Goal: Task Accomplishment & Management: Use online tool/utility

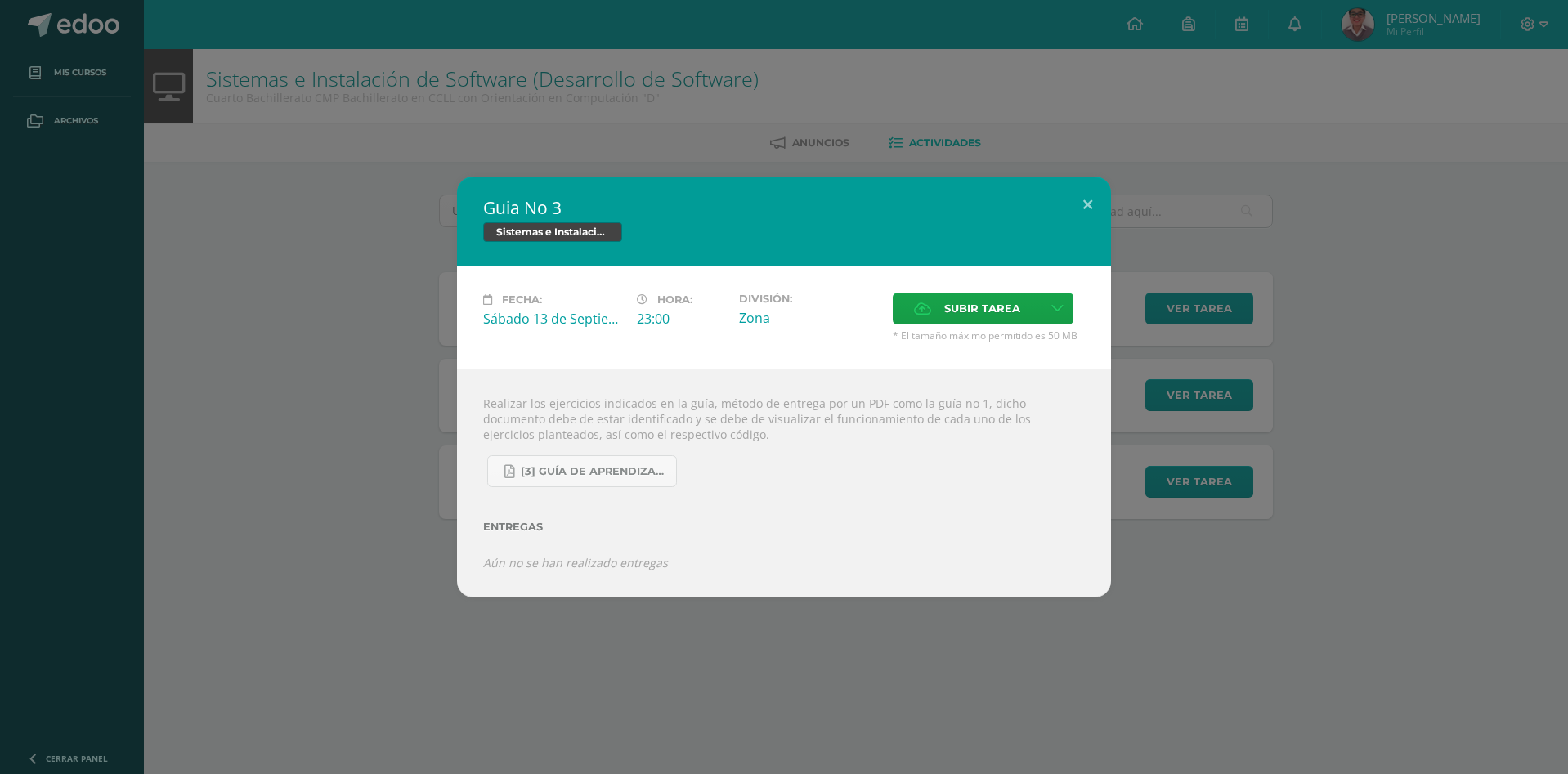
click at [333, 277] on div "Guia No 3 Sistemas e Instalación de Software (Desarrollo de Software) Fecha: [D…" at bounding box center [783, 386] width 1555 height 420
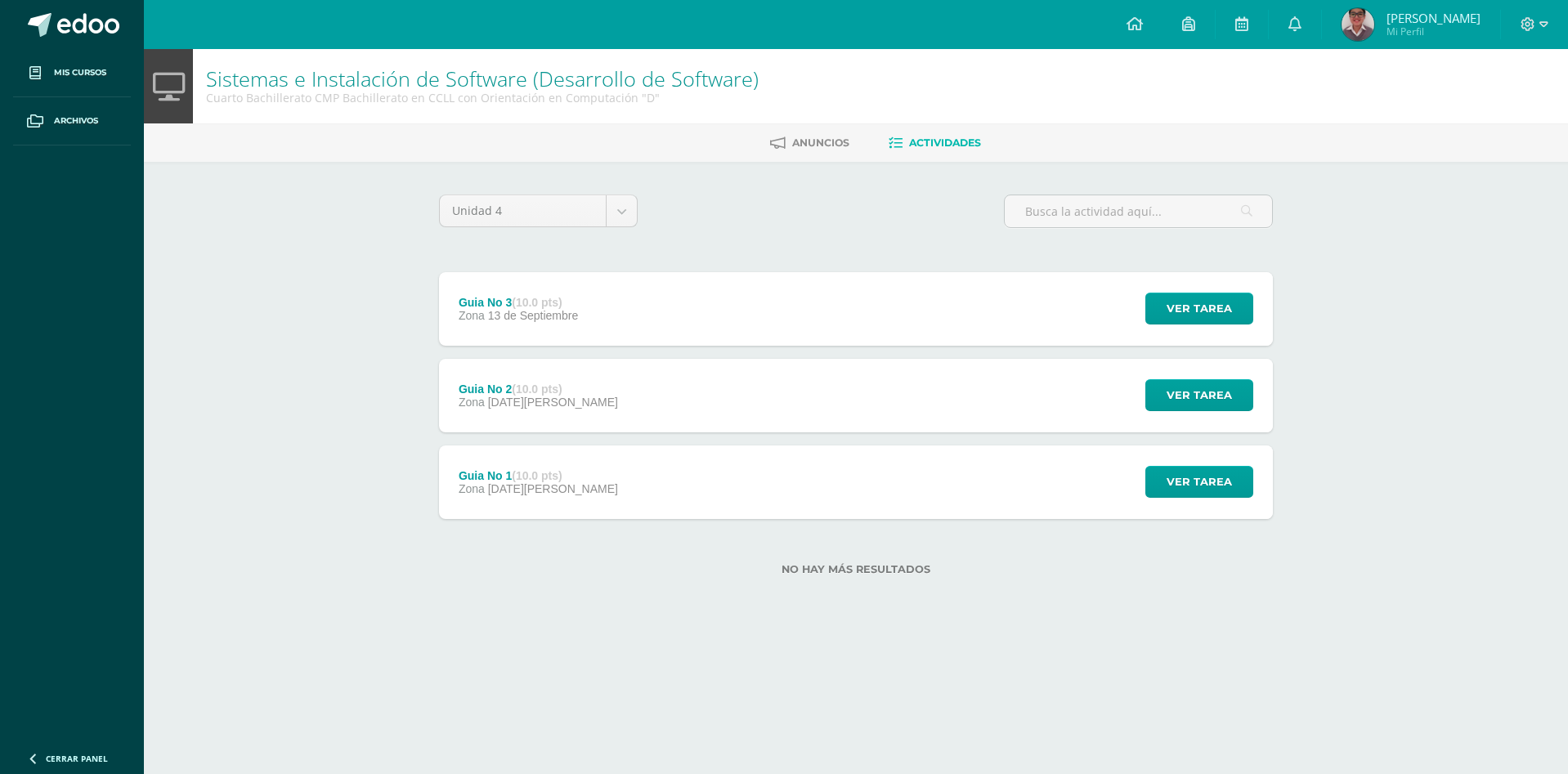
click at [1256, 489] on div "Ver tarea" at bounding box center [1196, 482] width 152 height 73
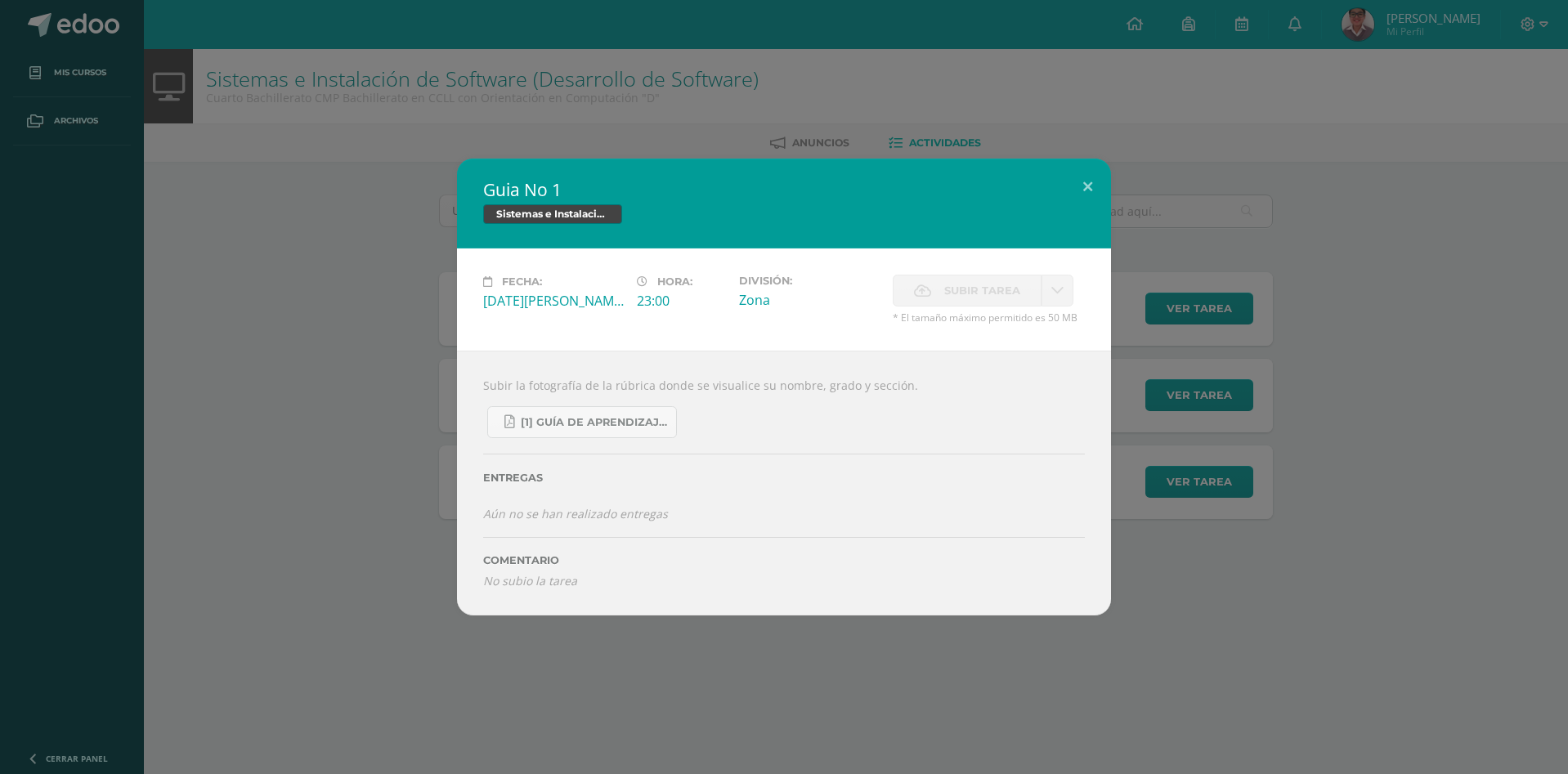
click at [1169, 485] on div "Guia No 1 Sistemas e Instalación de Software (Desarrollo de Software) Fecha: [D…" at bounding box center [783, 386] width 1555 height 456
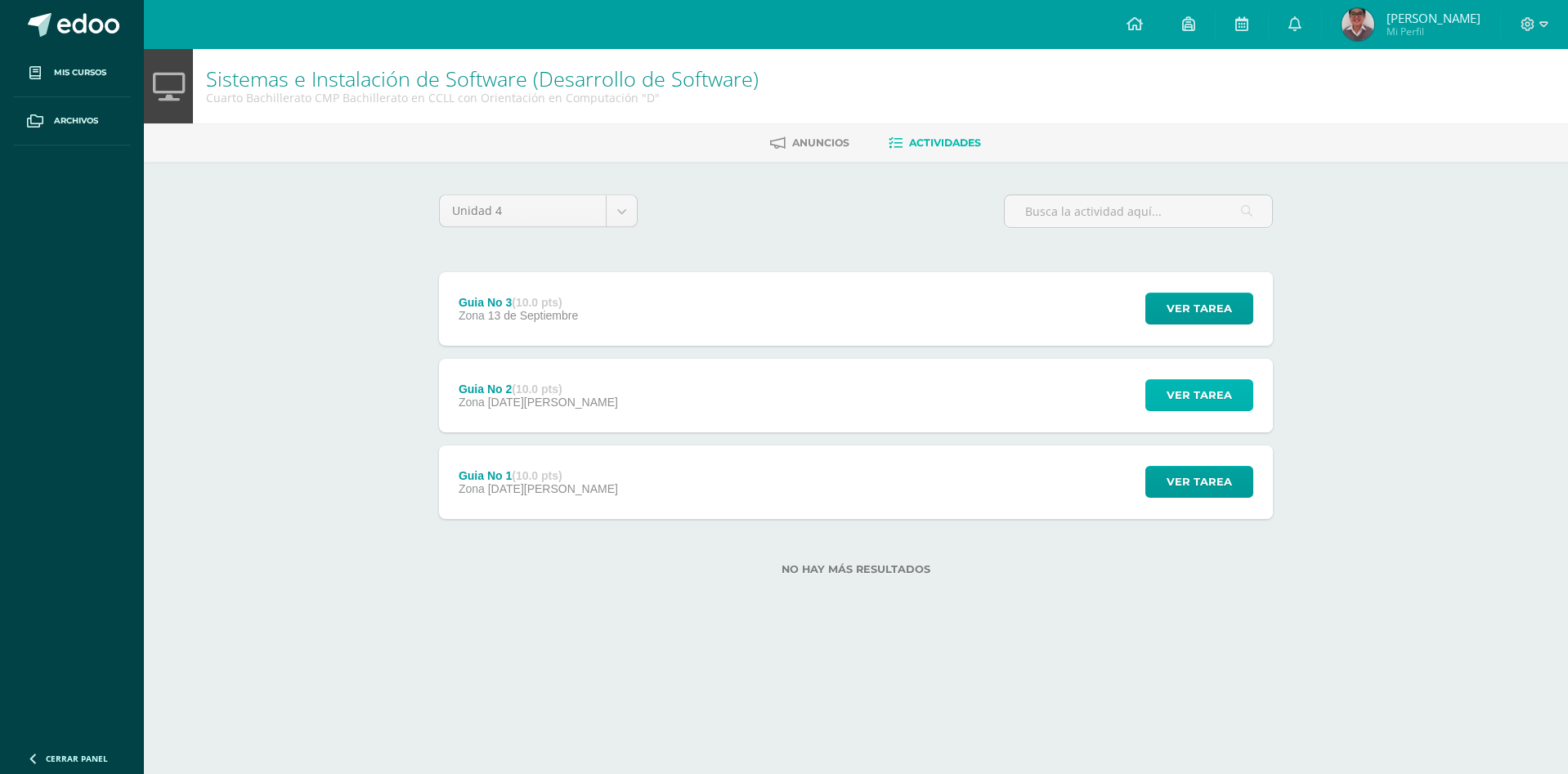
click at [1176, 397] on span "Ver tarea" at bounding box center [1199, 395] width 65 height 31
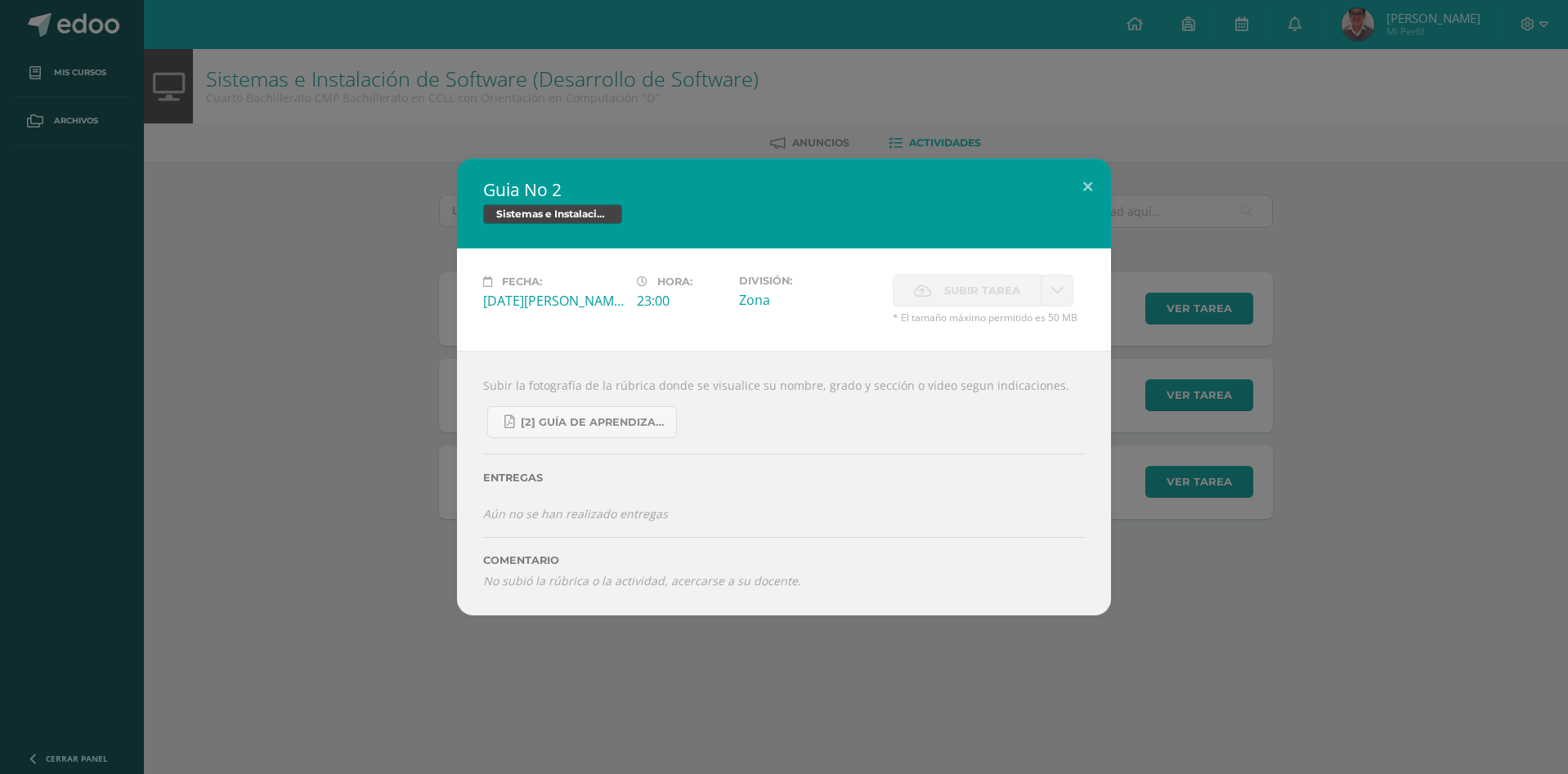
click at [1168, 394] on div "Guia No 2 Sistemas e Instalación de Software (Desarrollo de Software) Fecha: [D…" at bounding box center [783, 386] width 1555 height 456
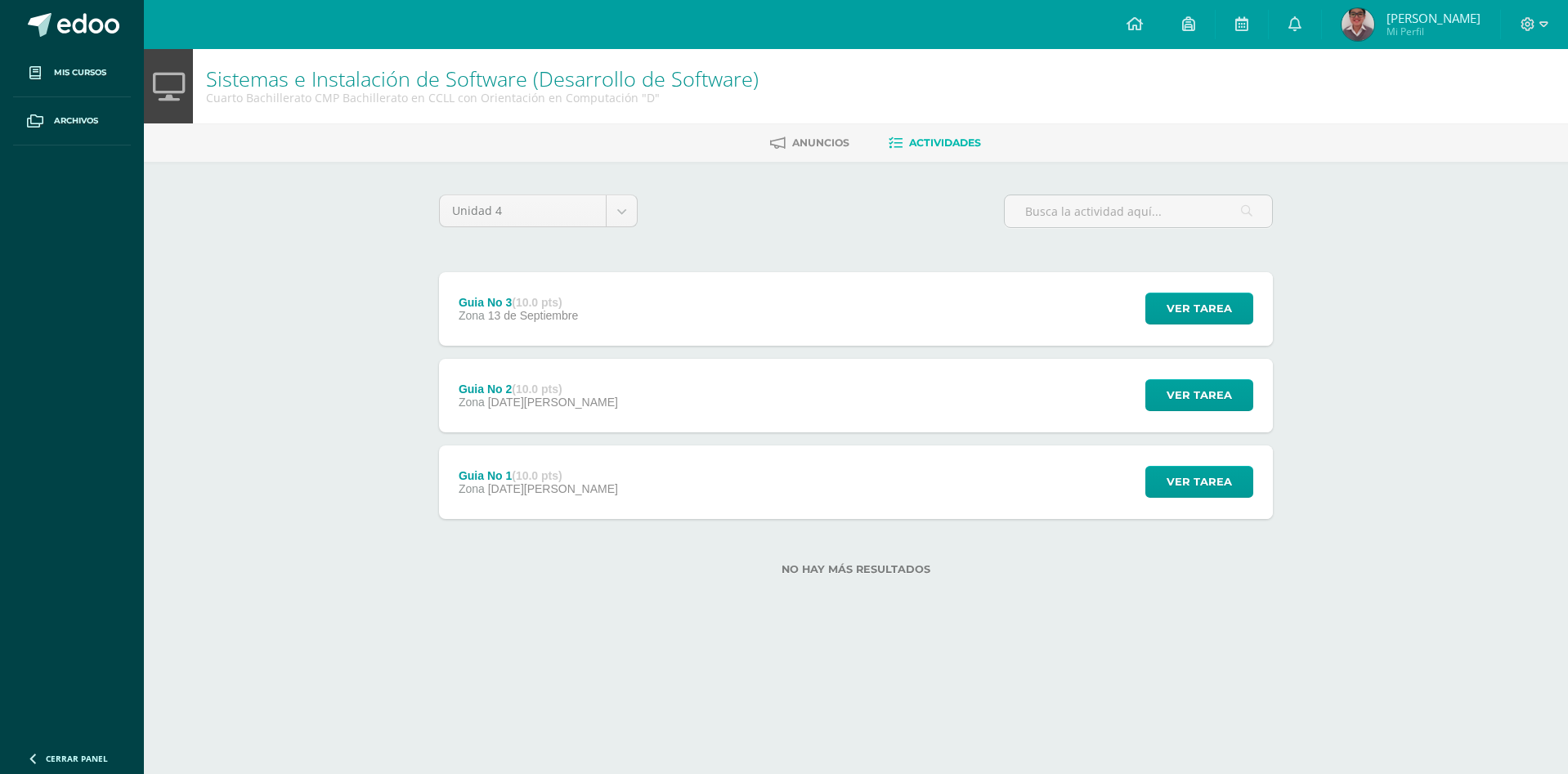
click at [1171, 466] on div "Guia No 2 Sistemas e Instalación de Software (Desarrollo de Software) Fecha: [D…" at bounding box center [783, 386] width 1555 height 456
click at [1184, 476] on span "Ver tarea" at bounding box center [1199, 481] width 65 height 31
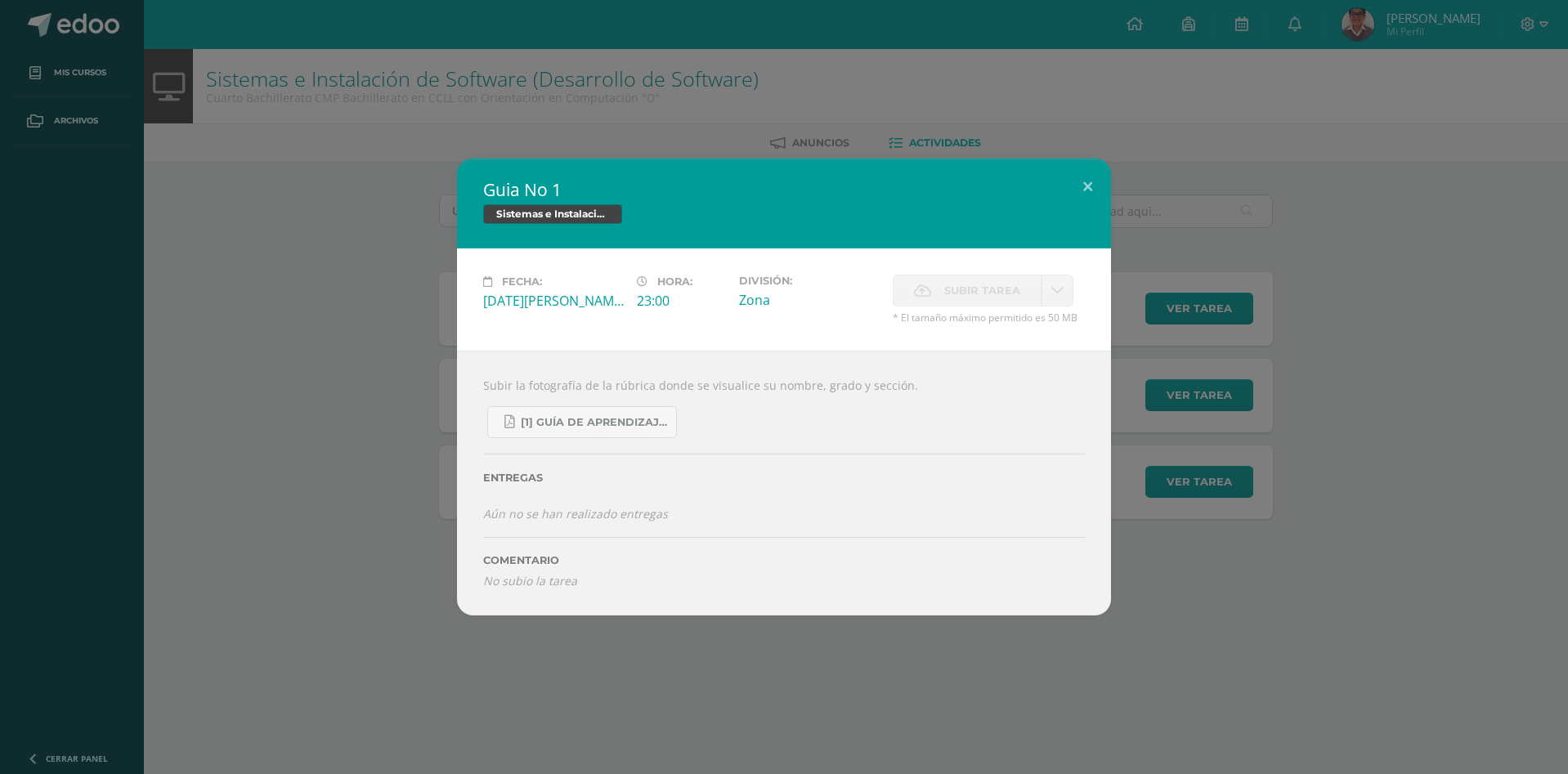
click at [1224, 485] on div "Guia No 1 Sistemas e Instalación de Software (Desarrollo de Software) Fecha: [D…" at bounding box center [783, 386] width 1555 height 456
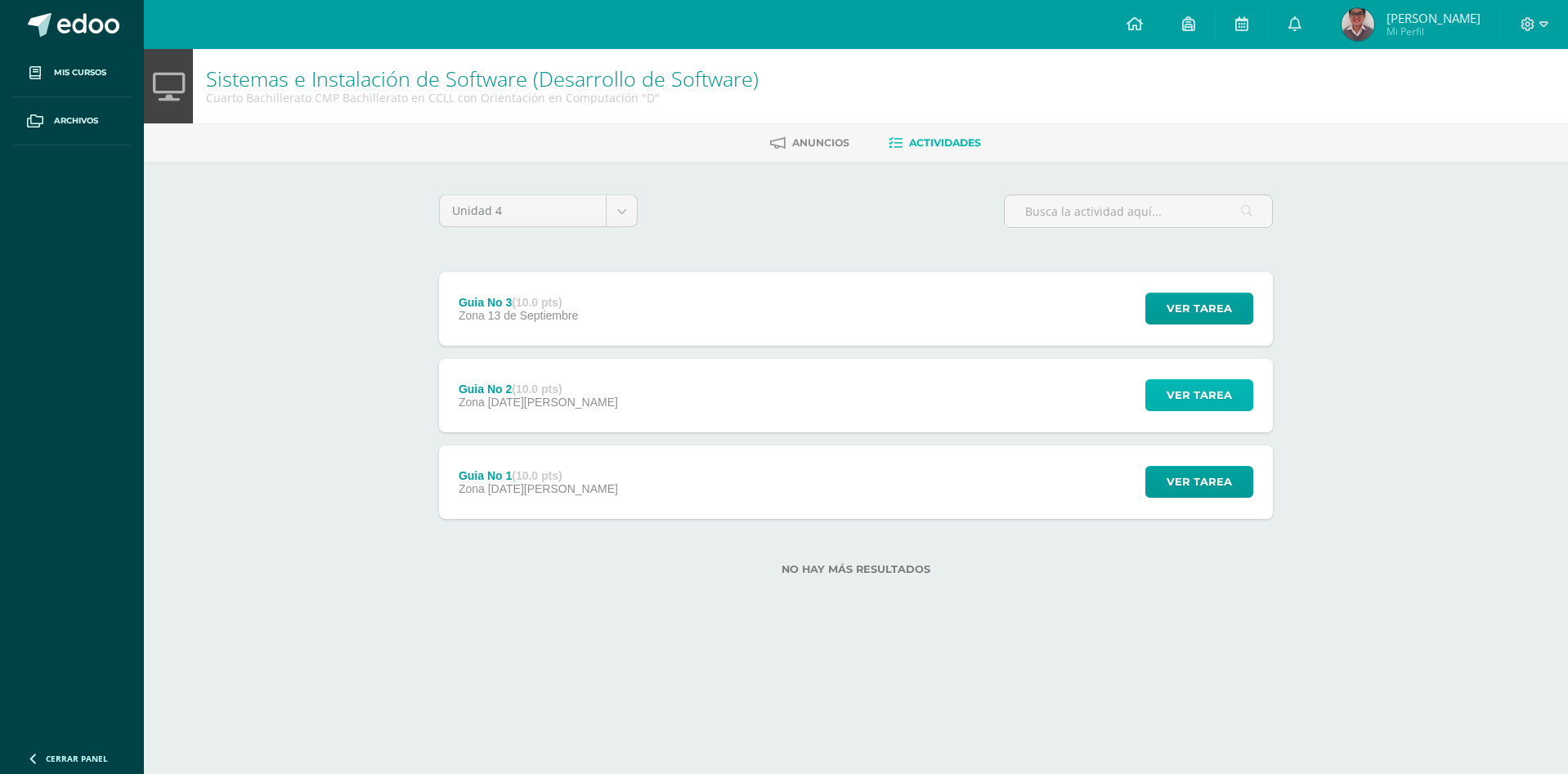
click at [1197, 386] on span "Ver tarea" at bounding box center [1199, 395] width 65 height 31
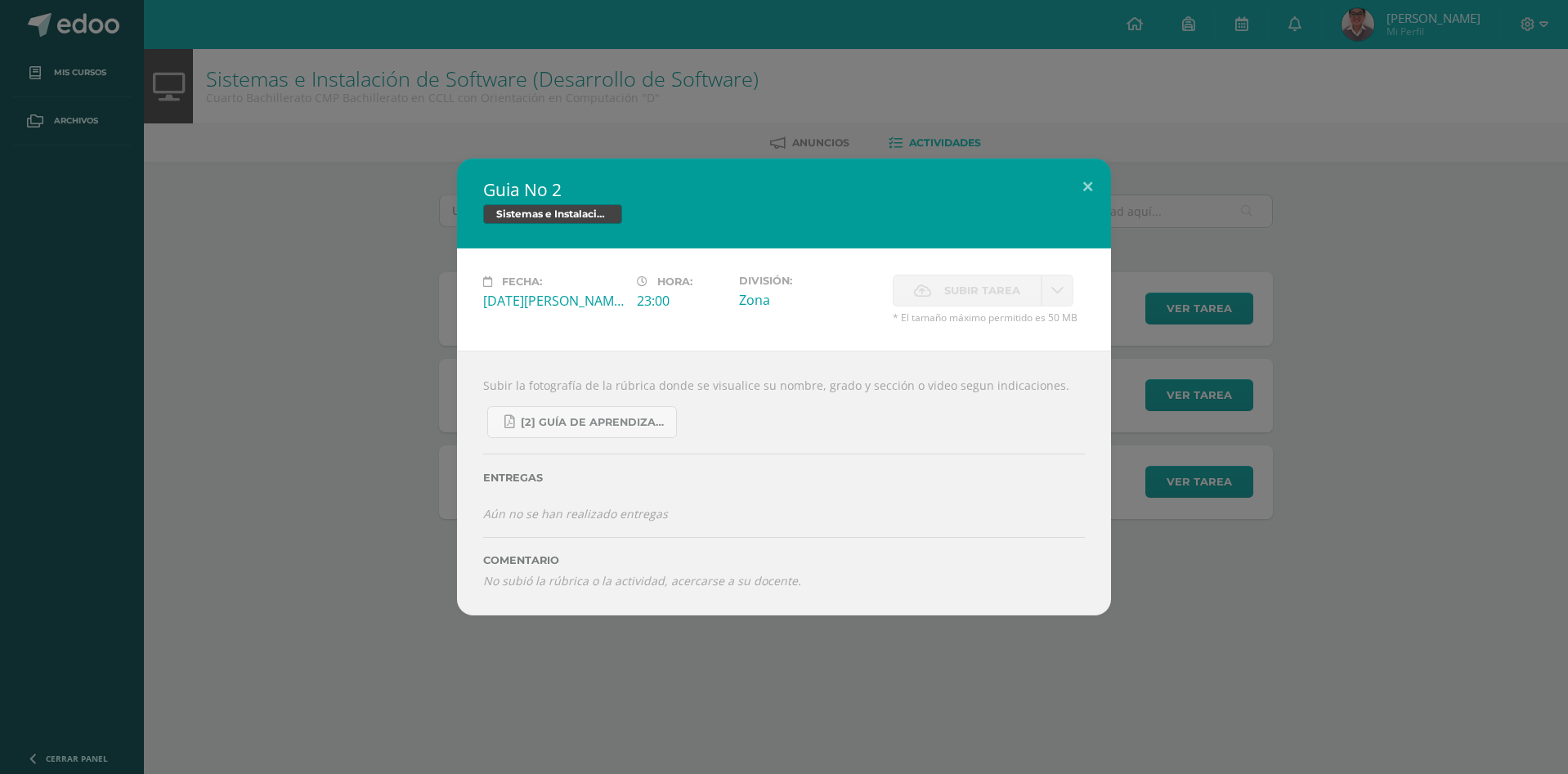
click at [1151, 319] on div "Guia No 2 Sistemas e Instalación de Software (Desarrollo de Software) Fecha: [D…" at bounding box center [783, 386] width 1555 height 456
